Goal: Task Accomplishment & Management: Manage account settings

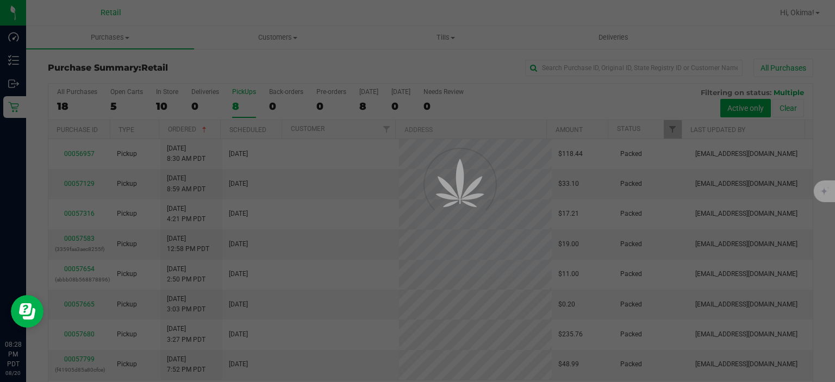
scroll to position [34, 0]
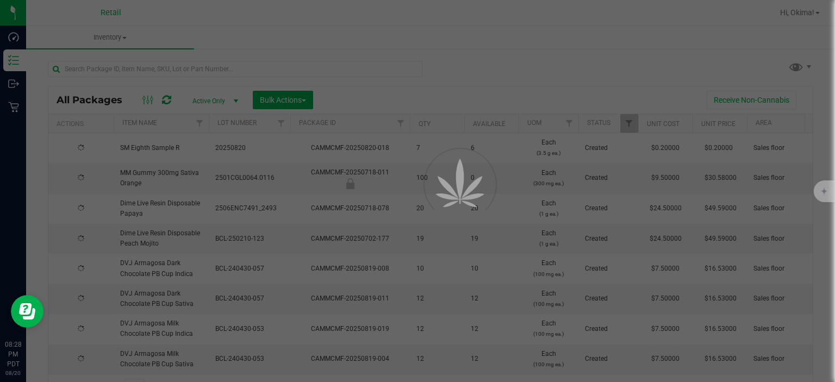
click at [153, 67] on div at bounding box center [417, 191] width 835 height 382
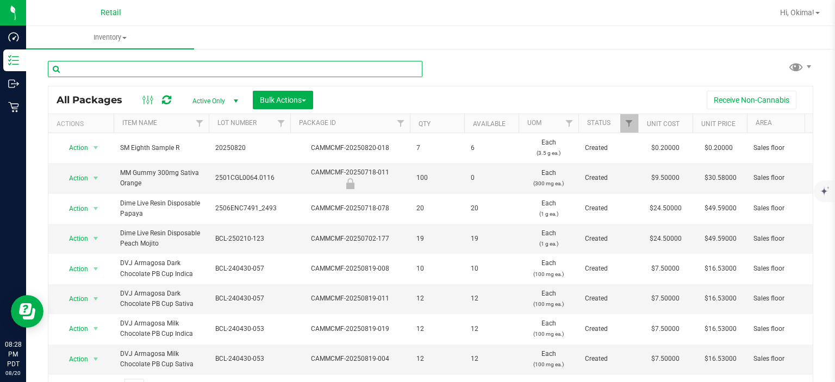
click at [164, 70] on input "text" at bounding box center [235, 69] width 374 height 16
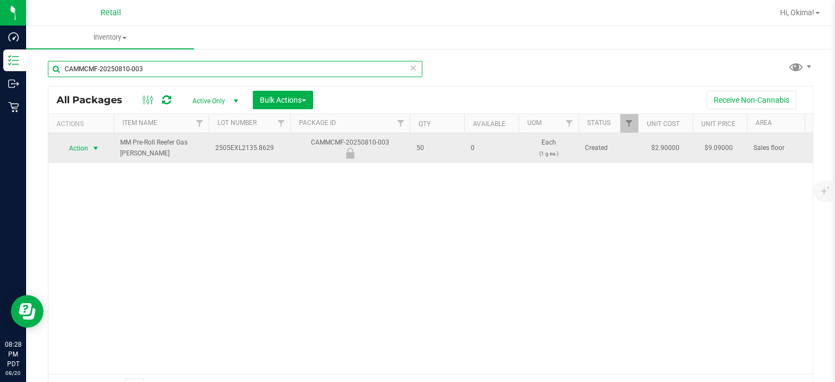
type input "CAMMCMF-20250810-003"
click at [92, 147] on span "select" at bounding box center [95, 148] width 9 height 9
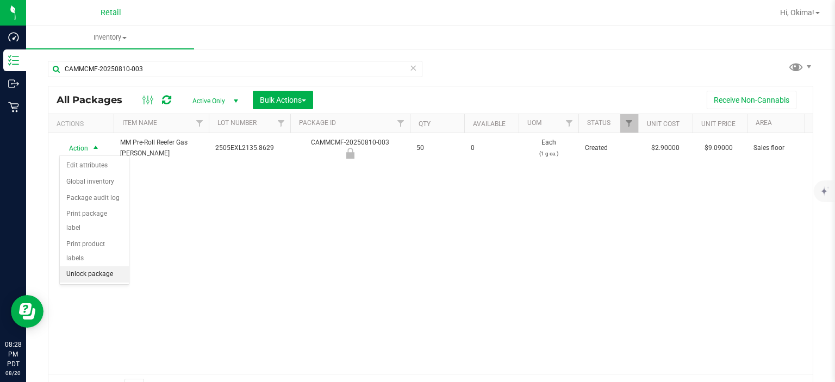
click at [107, 266] on li "Unlock package" at bounding box center [94, 274] width 69 height 16
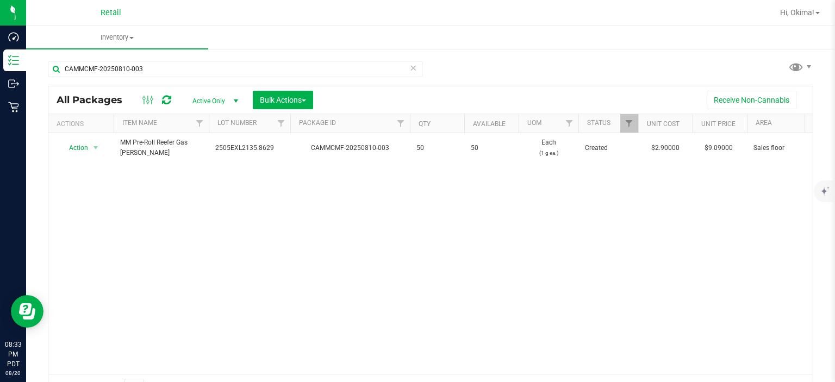
click at [409, 67] on icon at bounding box center [413, 67] width 8 height 13
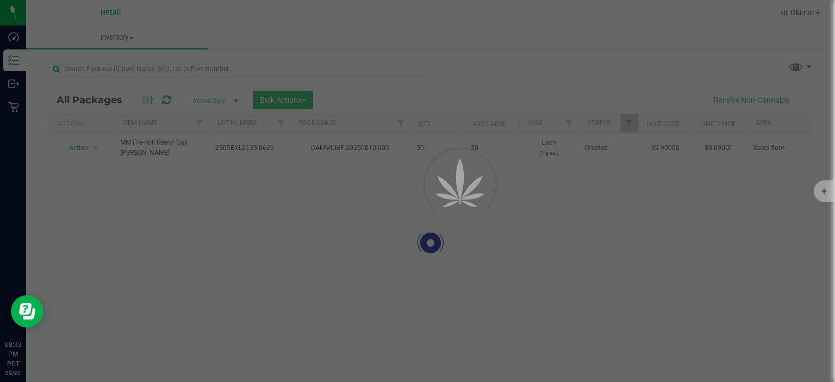
click at [170, 89] on div "All Packages Active Only Active Only Lab Samples Locked All Bulk Actions Add to…" at bounding box center [430, 99] width 764 height 27
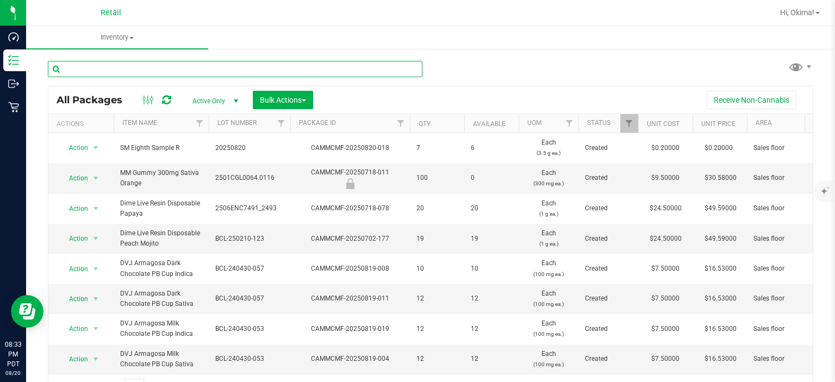
click at [145, 67] on input "text" at bounding box center [235, 69] width 374 height 16
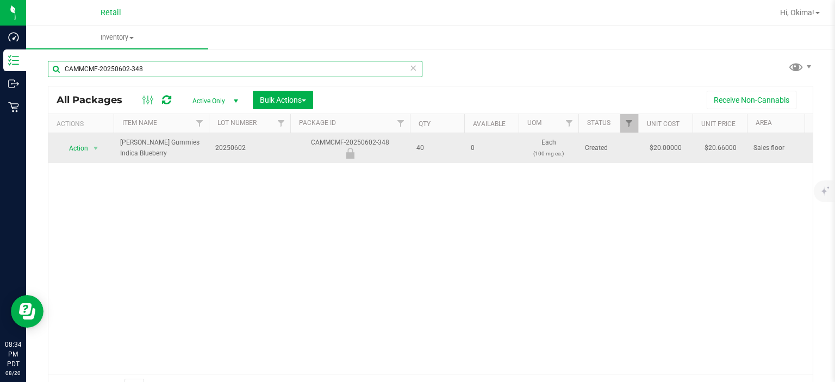
type input "CAMMCMF-20250602-348"
click at [79, 150] on span "Action" at bounding box center [73, 148] width 29 height 15
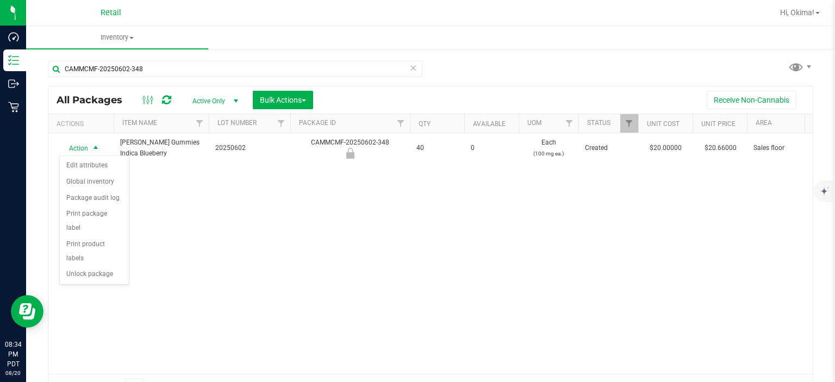
click at [101, 270] on div "Action Action Edit attributes Global inventory Package audit log Print package …" at bounding box center [430, 253] width 764 height 241
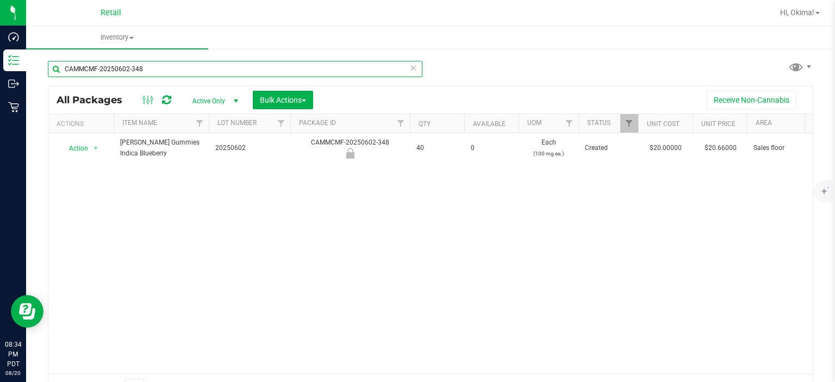
click at [416, 68] on input "CAMMCMF-20250602-348" at bounding box center [235, 69] width 374 height 16
click at [422, 86] on div "All Packages Active Only Active Only Lab Samples Locked All Bulk Actions Add to…" at bounding box center [430, 99] width 764 height 27
click at [411, 67] on icon at bounding box center [413, 67] width 8 height 13
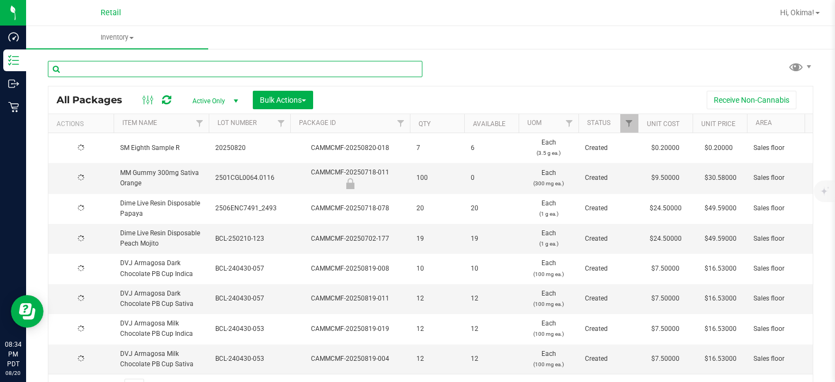
click at [173, 67] on input "text" at bounding box center [235, 69] width 374 height 16
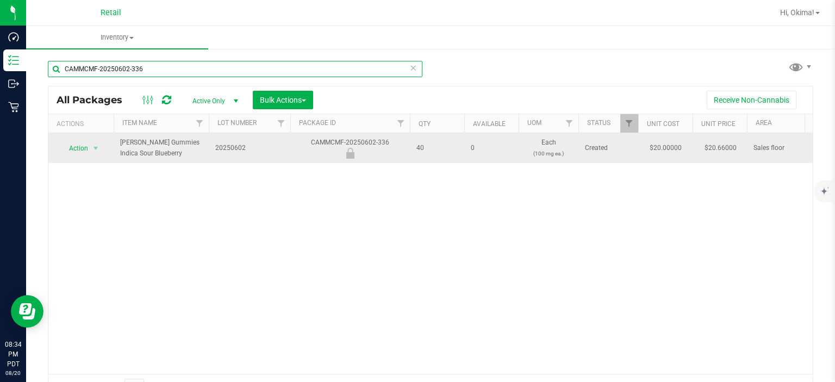
type input "CAMMCMF-20250602-336"
click at [80, 145] on span "Action" at bounding box center [73, 148] width 29 height 15
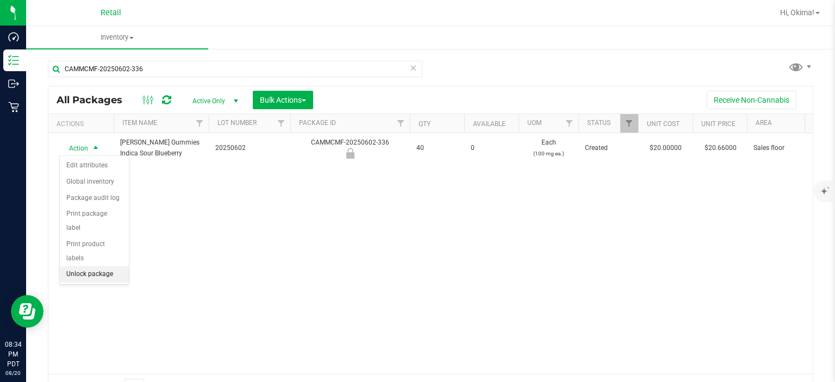
click at [112, 266] on li "Unlock package" at bounding box center [94, 274] width 69 height 16
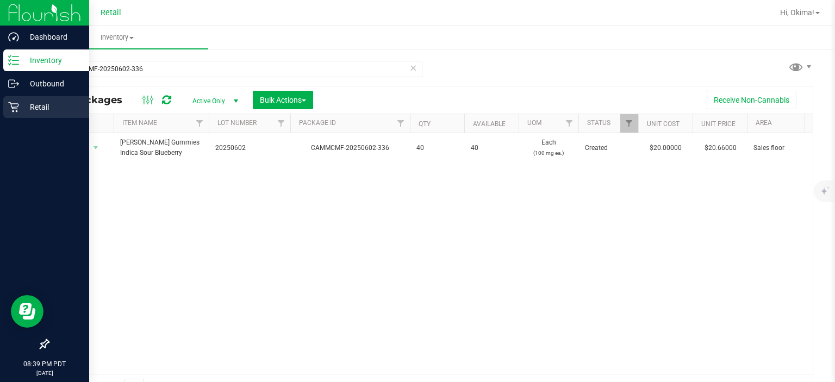
click at [14, 111] on icon at bounding box center [13, 107] width 10 height 10
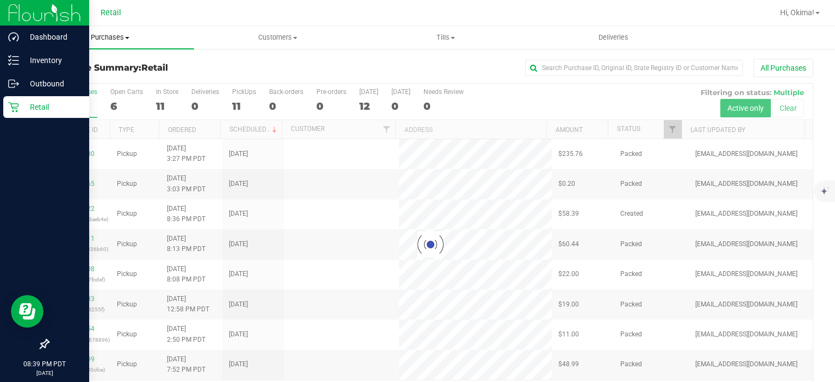
click at [123, 39] on span "Purchases" at bounding box center [110, 38] width 168 height 10
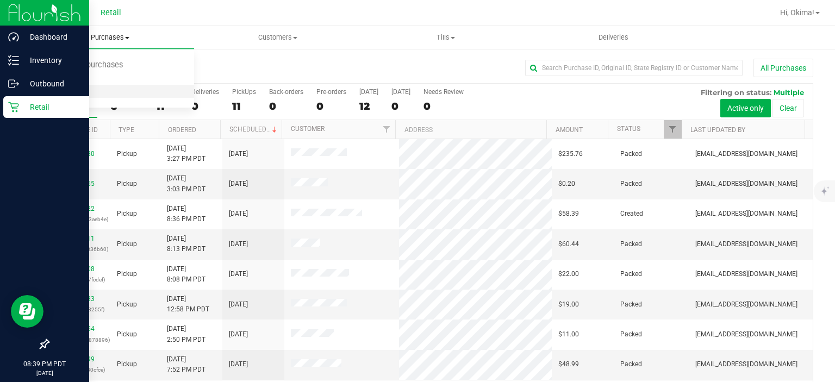
click at [73, 92] on span "All purchases" at bounding box center [64, 91] width 77 height 9
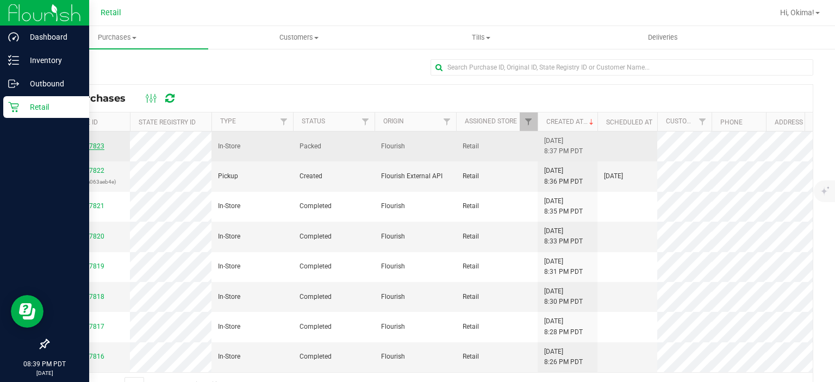
click at [91, 143] on link "00057823" at bounding box center [89, 146] width 30 height 8
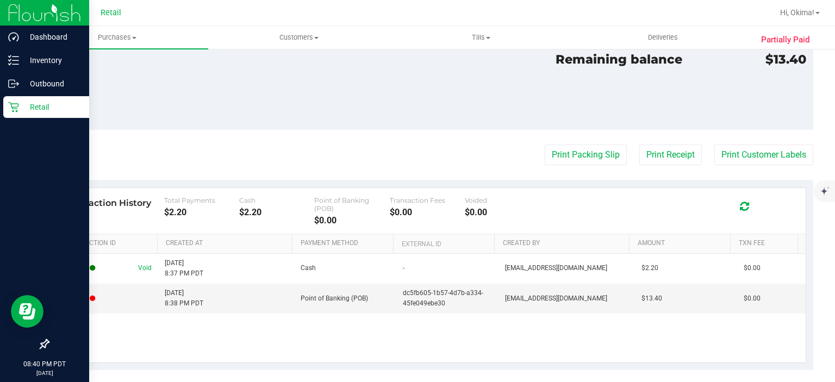
scroll to position [500, 0]
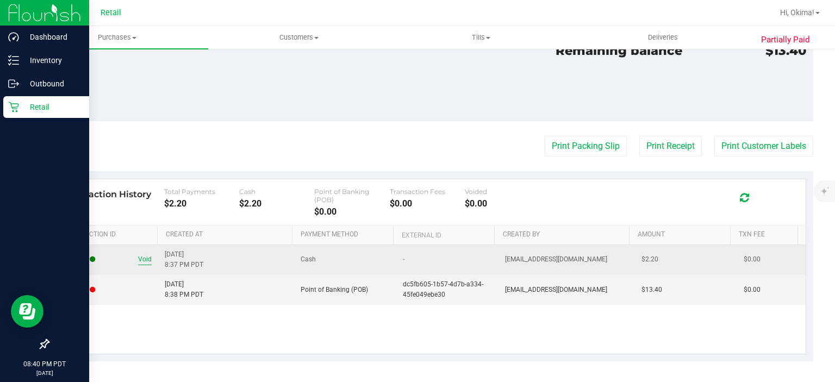
click at [141, 261] on span "Void" at bounding box center [145, 259] width 14 height 10
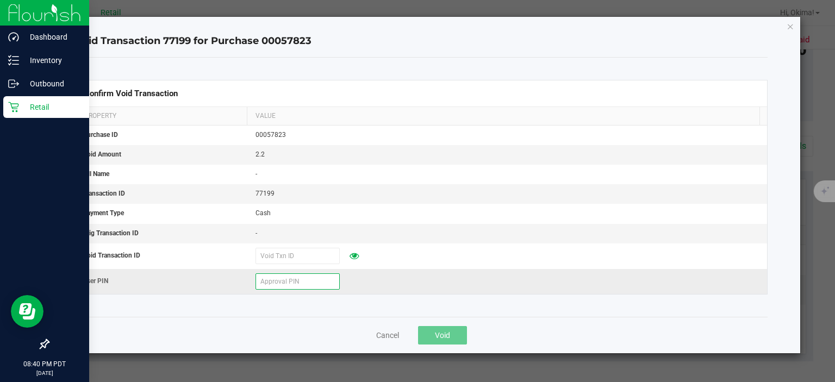
click at [287, 279] on input "text" at bounding box center [297, 281] width 84 height 16
type input "313085"
click at [442, 333] on span "Void" at bounding box center [442, 335] width 15 height 9
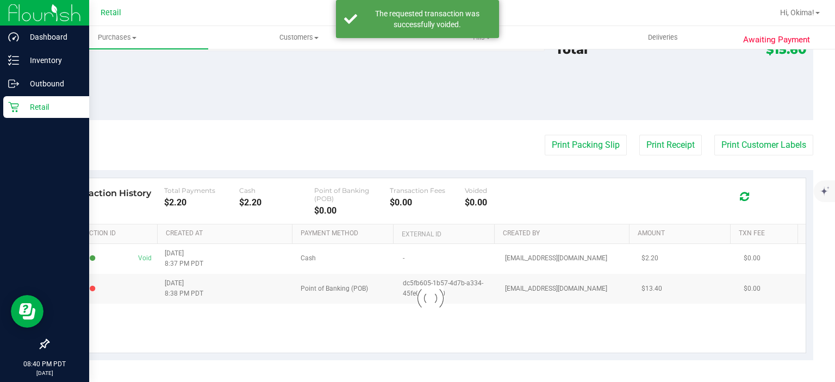
scroll to position [480, 0]
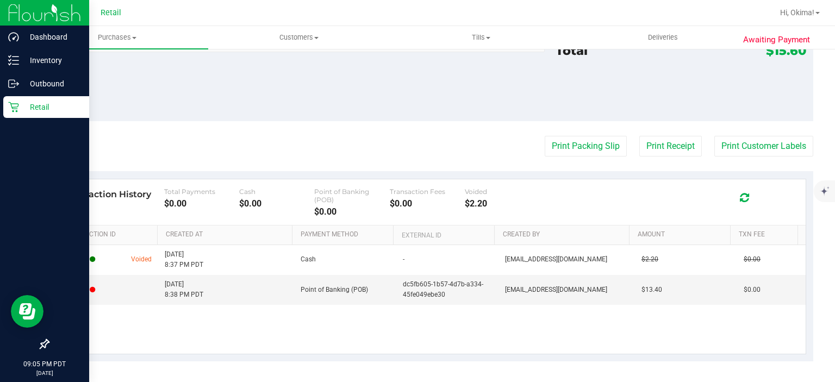
click at [21, 109] on p "Retail" at bounding box center [51, 107] width 65 height 13
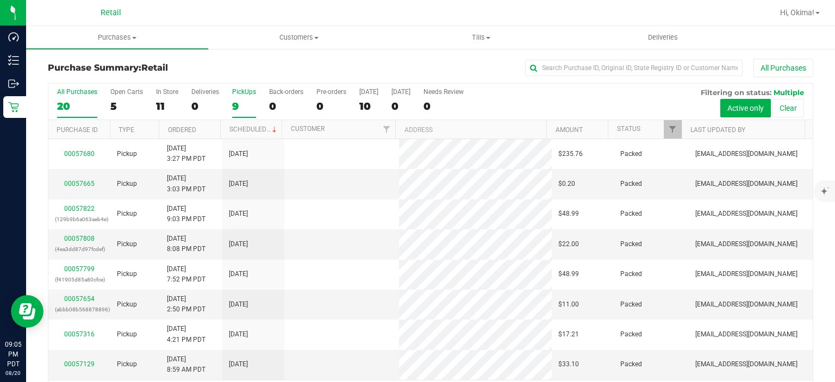
click at [251, 105] on div "9" at bounding box center [244, 106] width 24 height 13
click at [0, 0] on input "PickUps 9" at bounding box center [0, 0] width 0 height 0
click at [211, 125] on th "Ordered" at bounding box center [189, 129] width 61 height 19
